Goal: Task Accomplishment & Management: Use online tool/utility

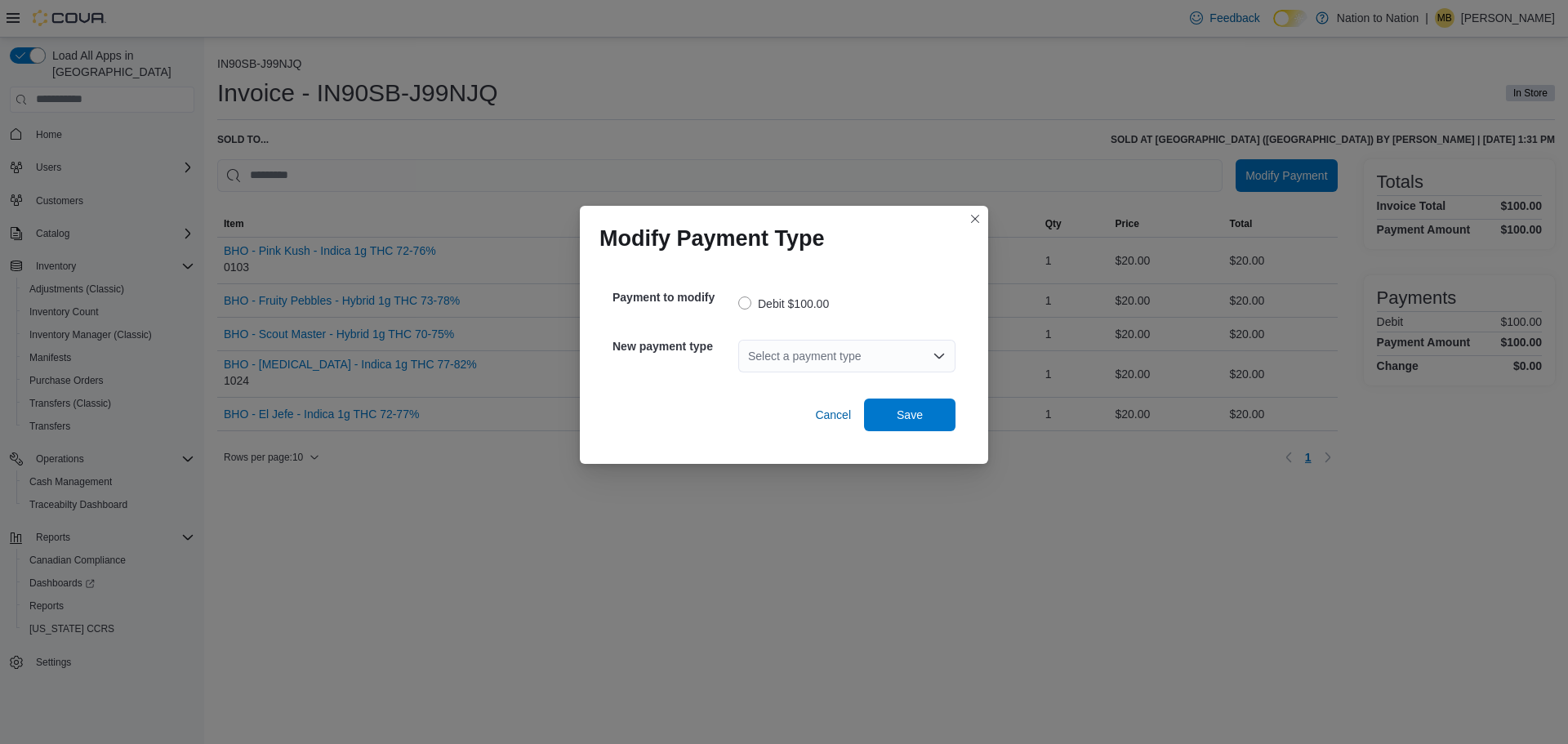
click at [822, 359] on div "Select a payment type" at bounding box center [847, 356] width 218 height 33
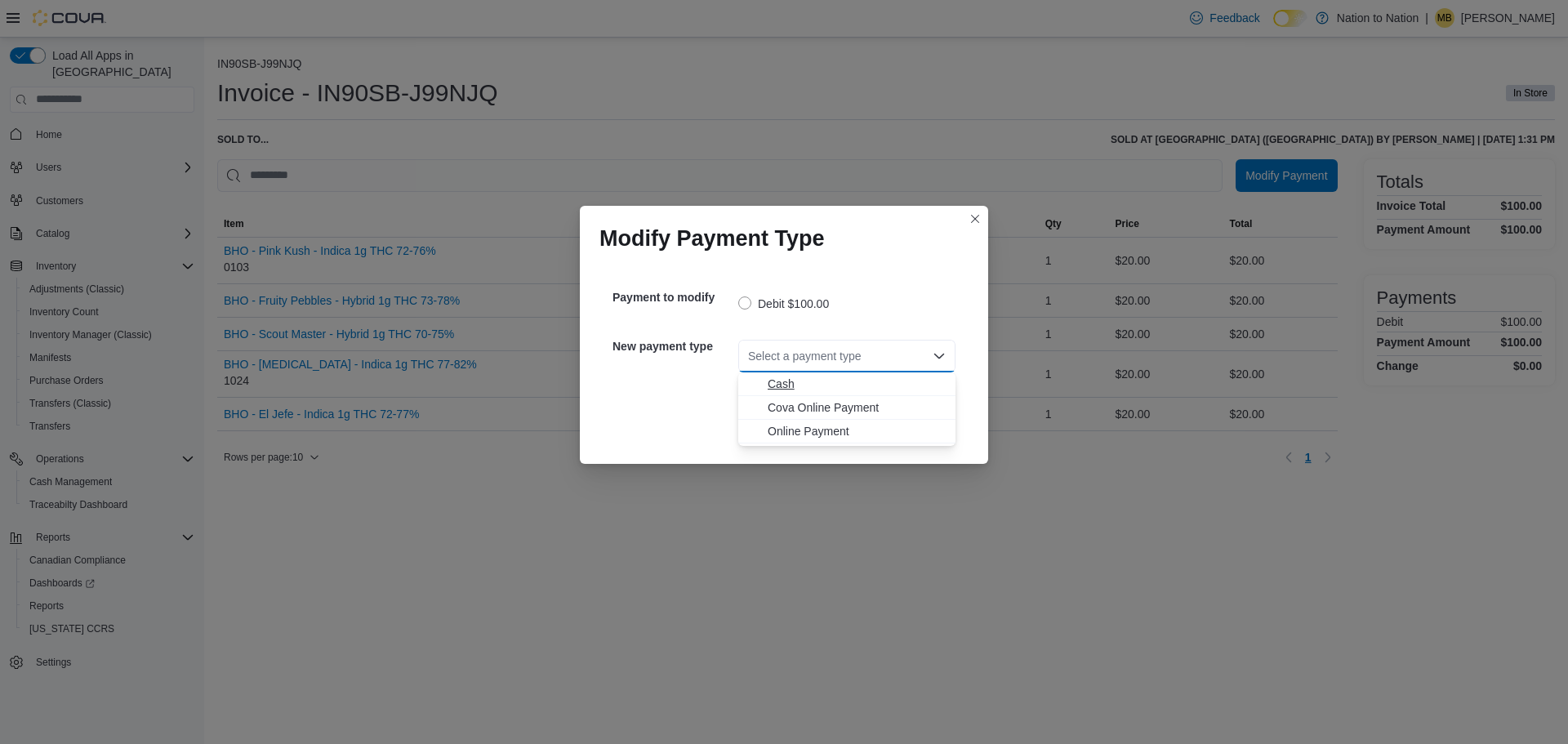
click at [820, 382] on span "Cash" at bounding box center [857, 383] width 178 height 17
click at [894, 409] on span "Save" at bounding box center [910, 413] width 72 height 33
